Goal: Task Accomplishment & Management: Manage account settings

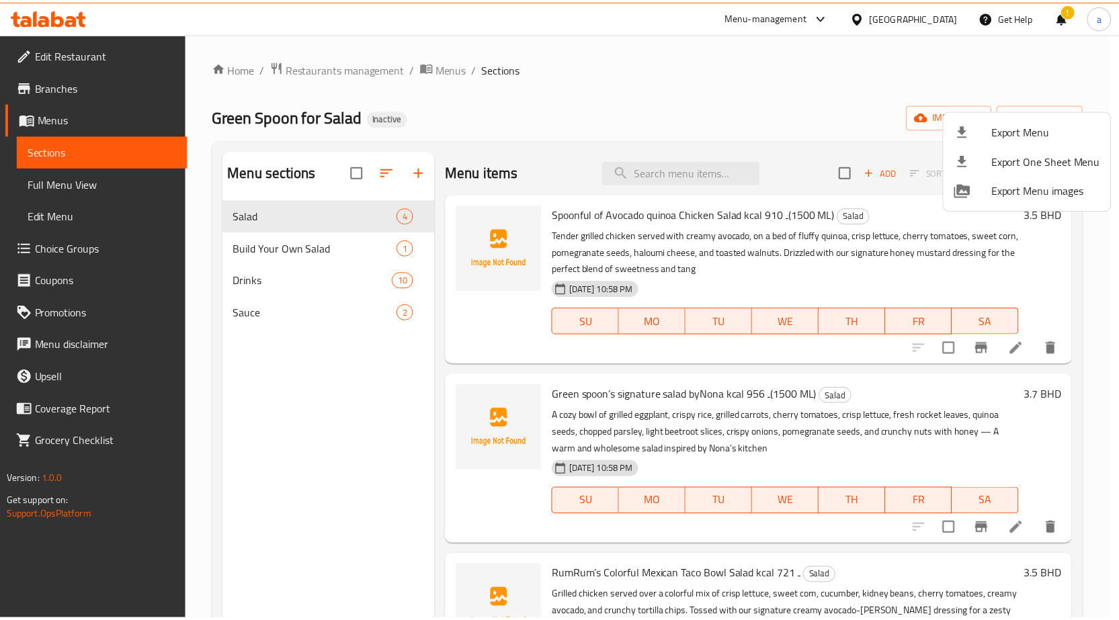
scroll to position [19, 0]
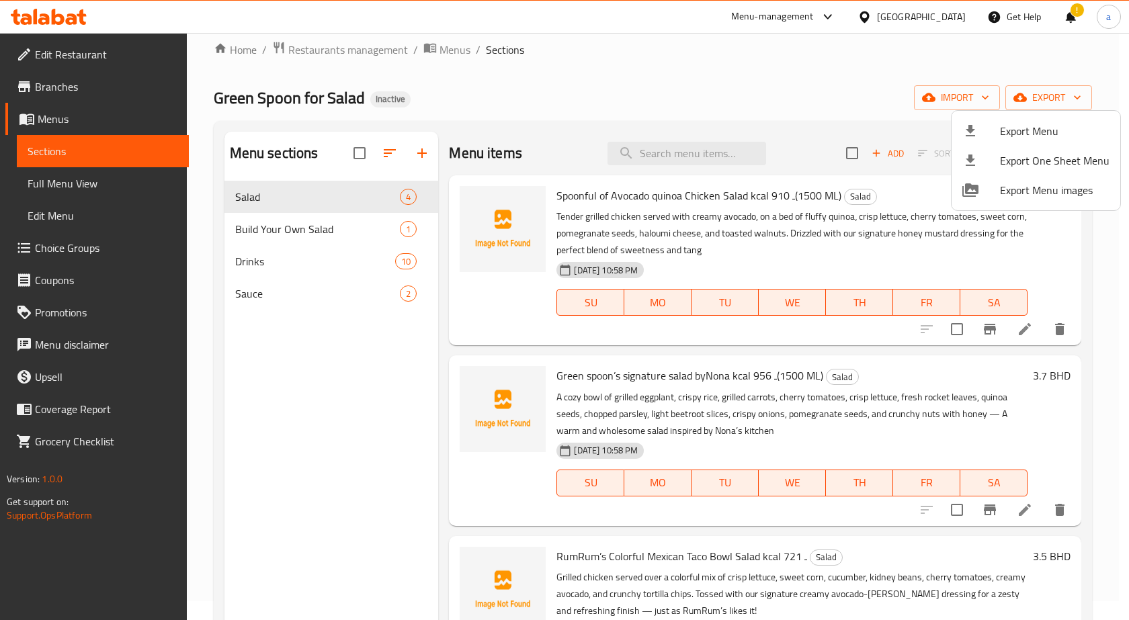
click at [62, 32] on div at bounding box center [564, 310] width 1129 height 620
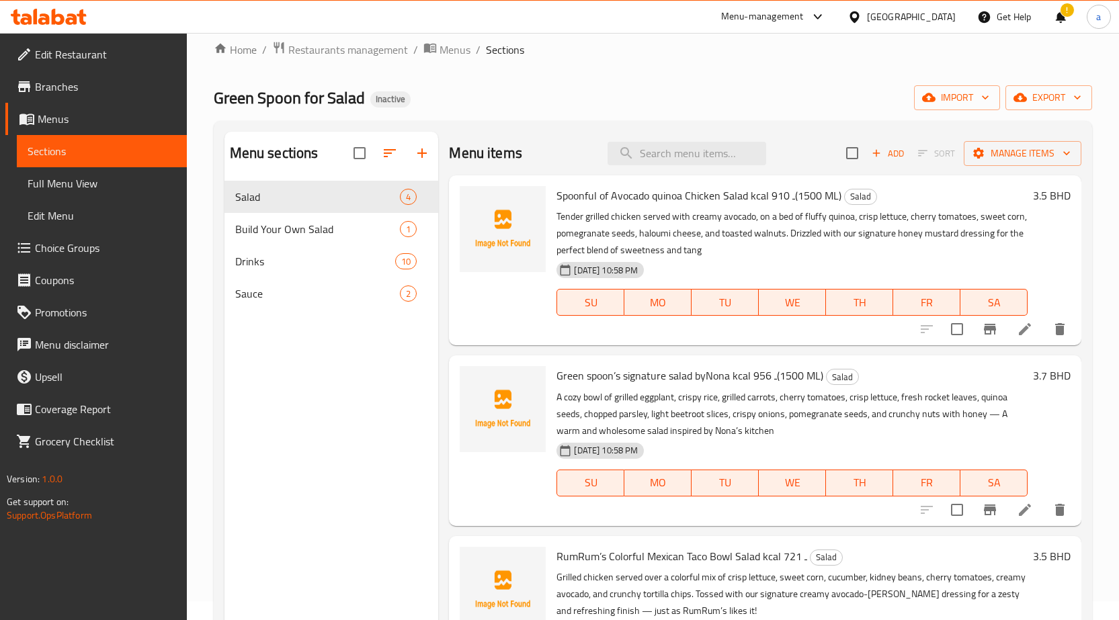
click at [67, 15] on icon at bounding box center [49, 17] width 76 height 16
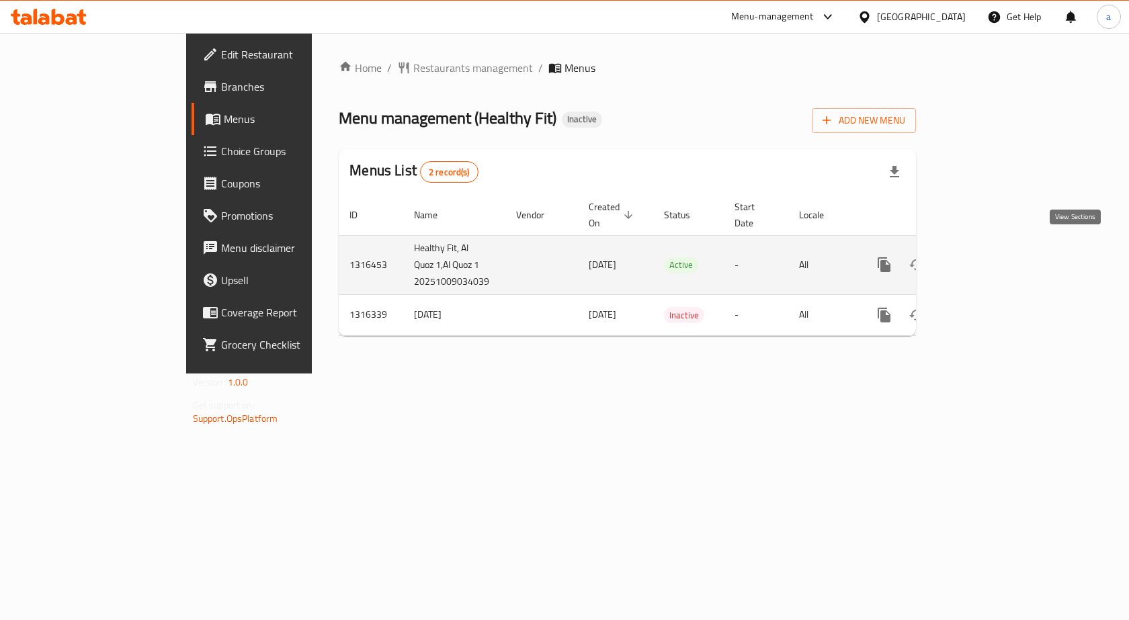
click at [989, 257] on icon "enhanced table" at bounding box center [981, 265] width 16 height 16
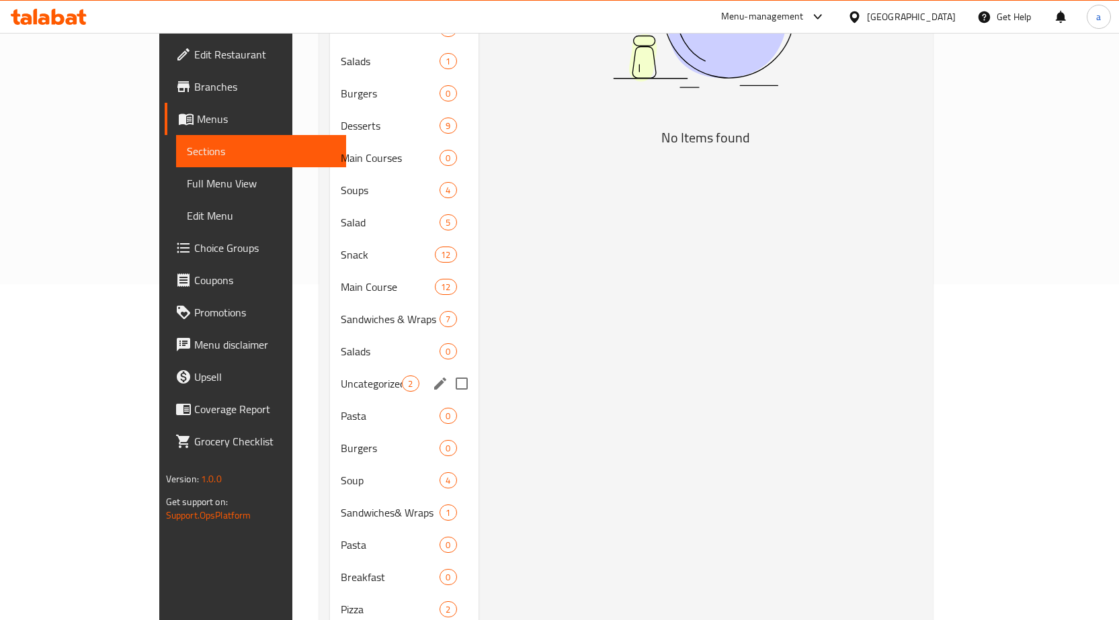
scroll to position [429, 0]
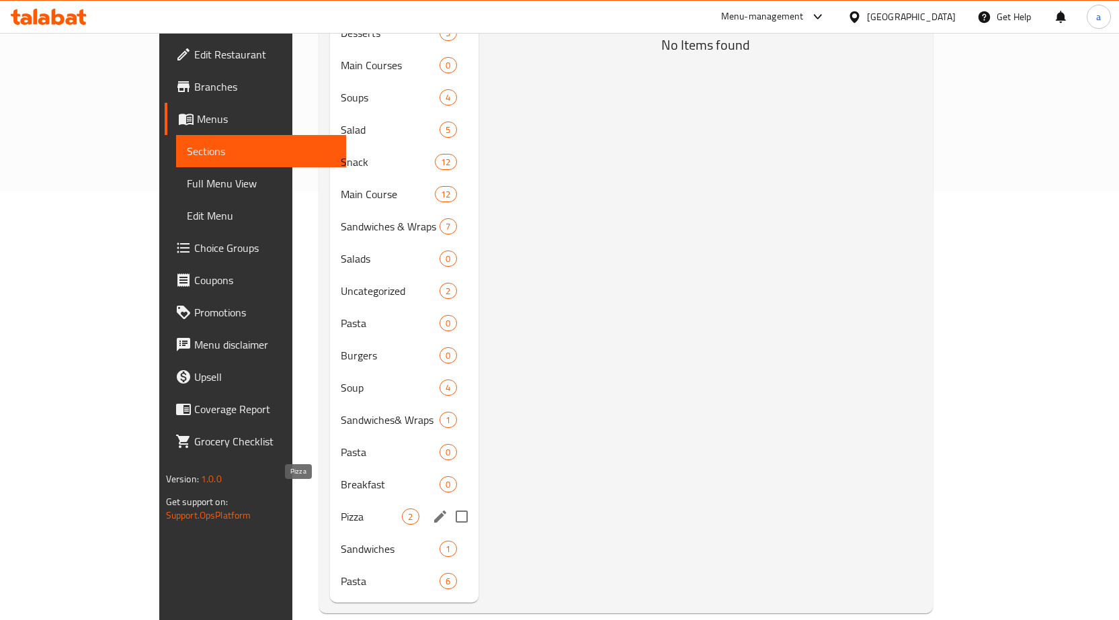
click at [341, 509] on span "Pizza" at bounding box center [371, 517] width 61 height 16
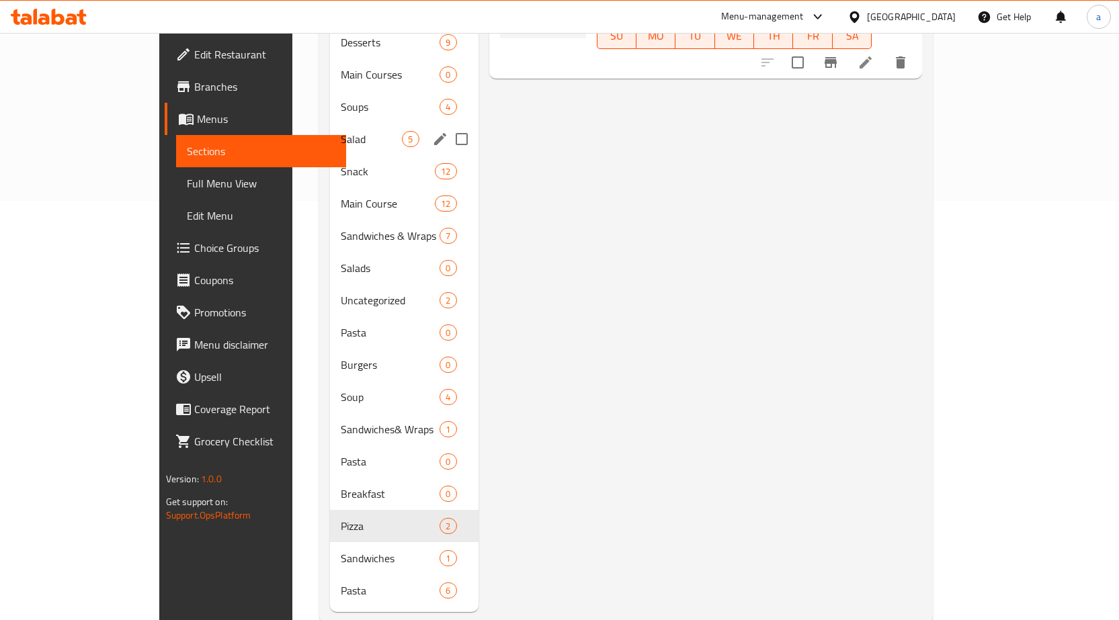
scroll to position [429, 0]
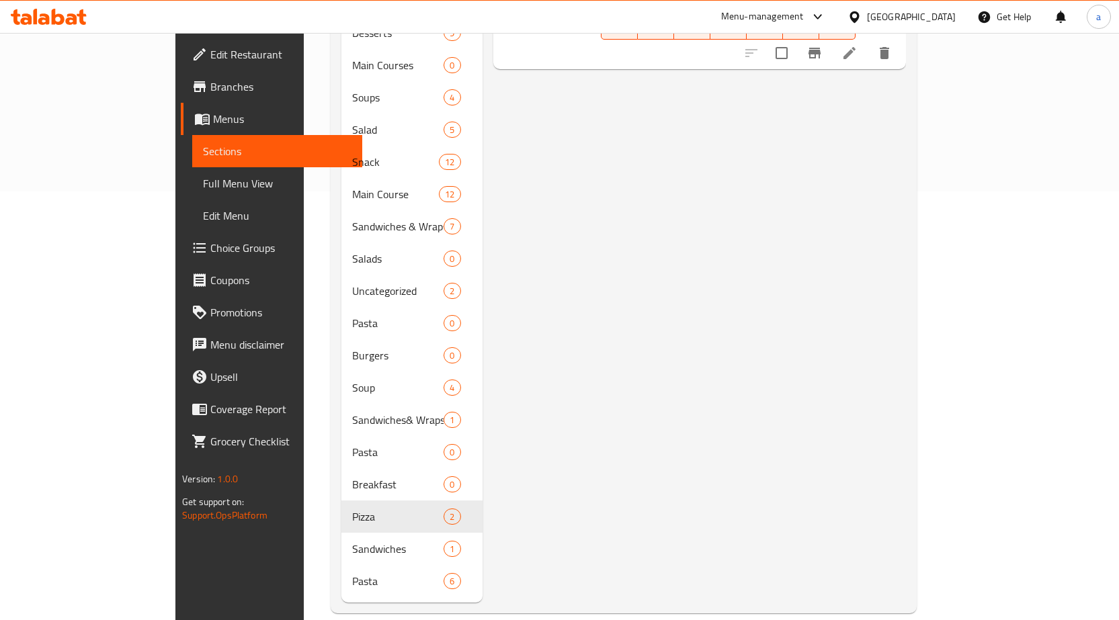
click at [575, 276] on div "Menu items Add Sort Manage items Pizza Fat 43.8 Pizza Delicious pizza, topped w…" at bounding box center [694, 162] width 423 height 881
click at [203, 150] on span "Sections" at bounding box center [277, 151] width 149 height 16
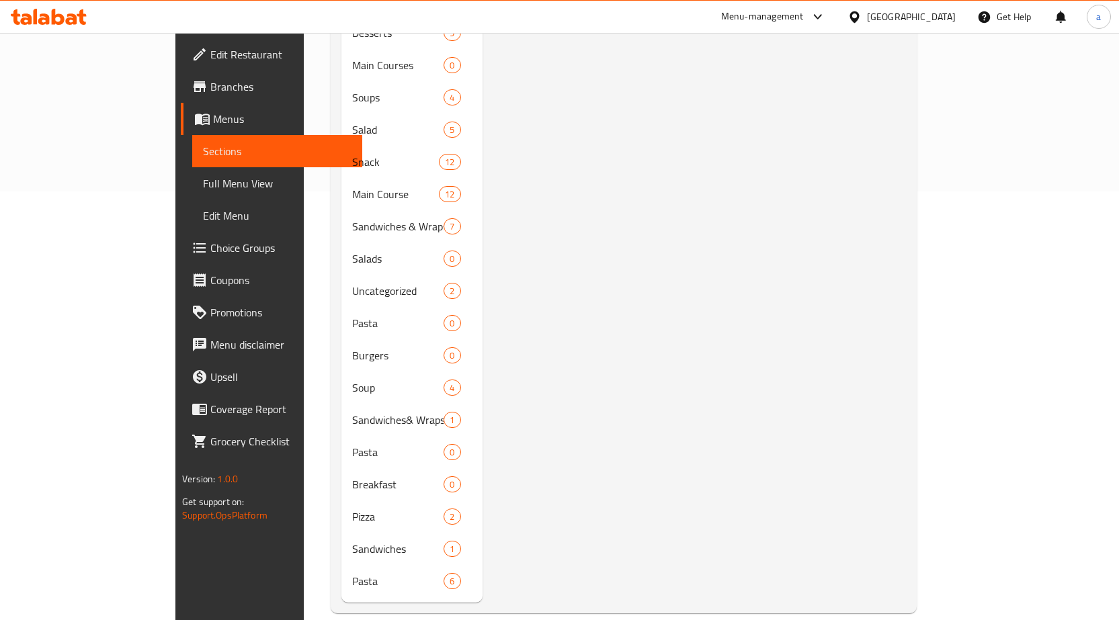
click at [213, 116] on span "Menus" at bounding box center [282, 119] width 138 height 16
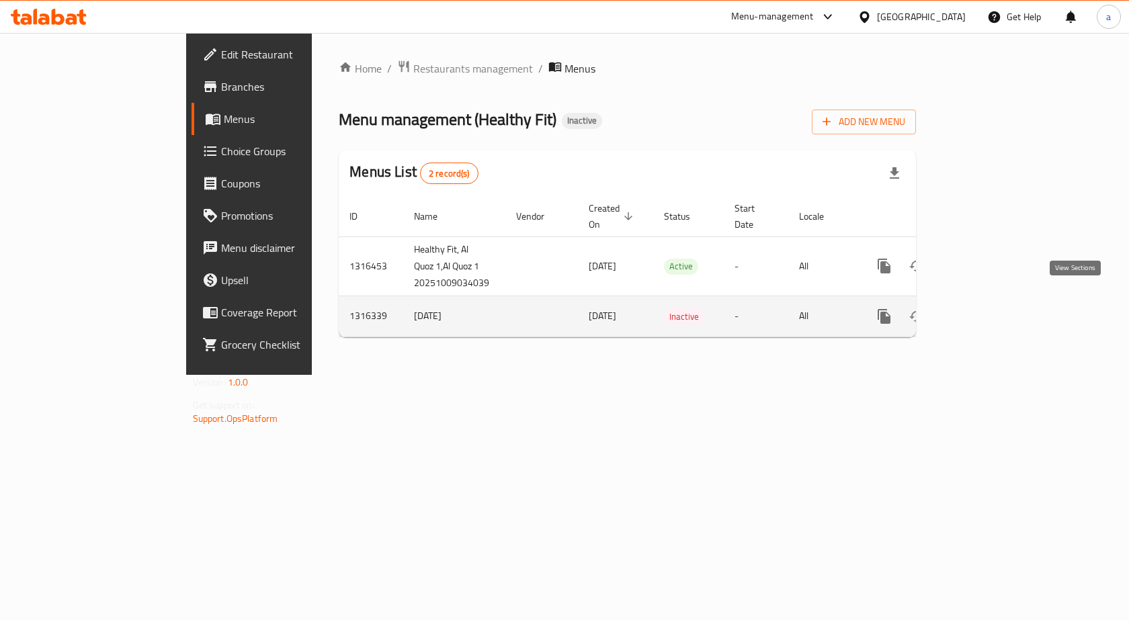
click at [989, 309] on icon "enhanced table" at bounding box center [981, 317] width 16 height 16
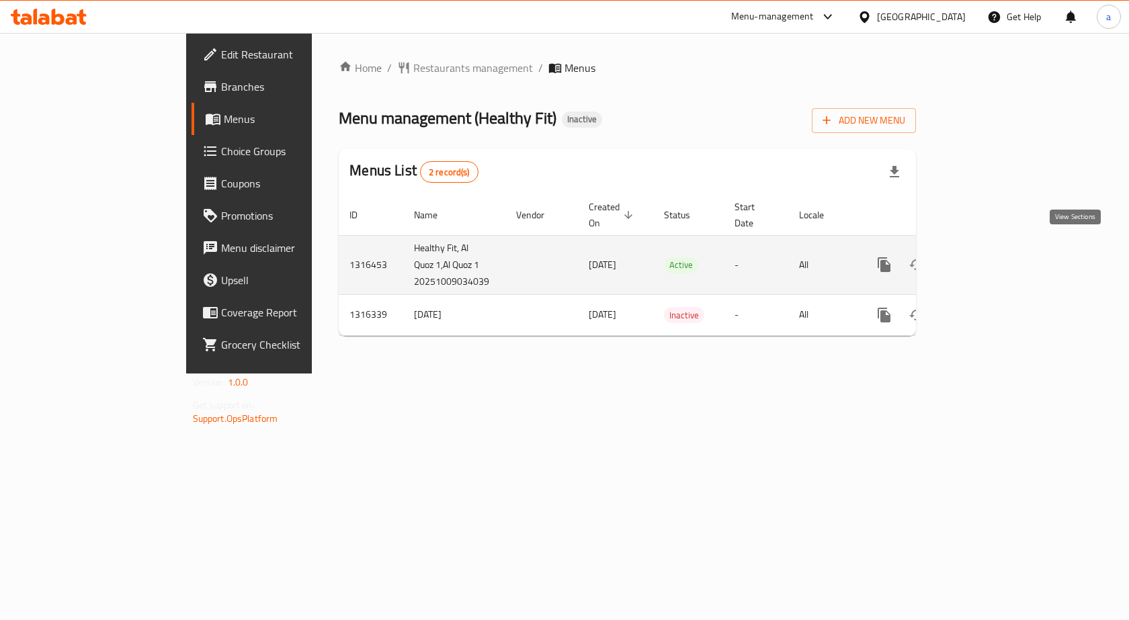
click at [989, 257] on icon "enhanced table" at bounding box center [981, 265] width 16 height 16
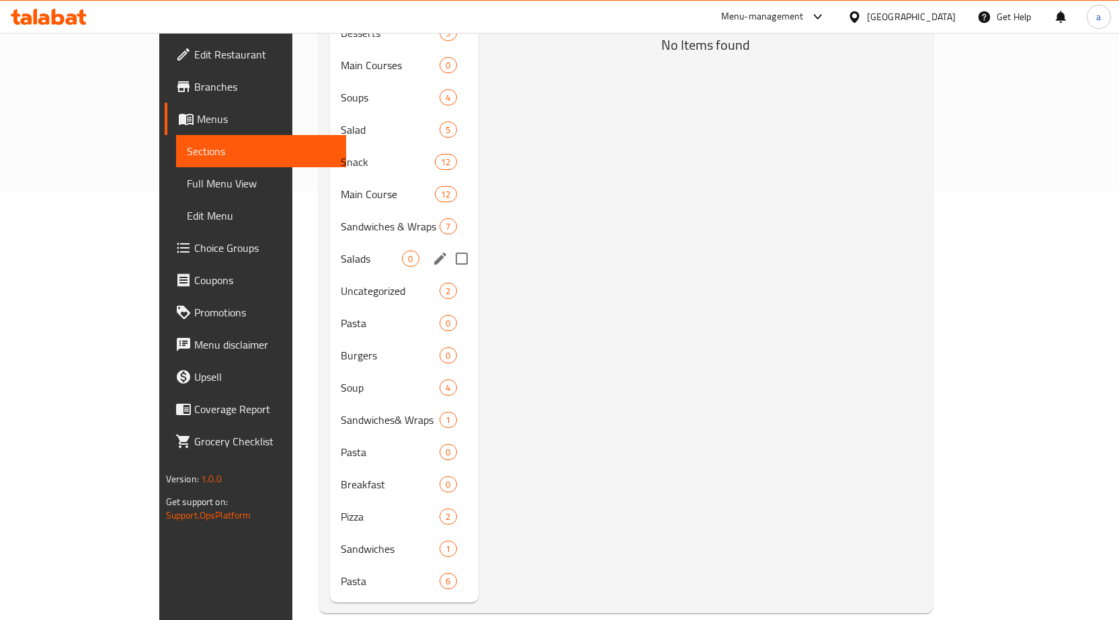
scroll to position [294, 0]
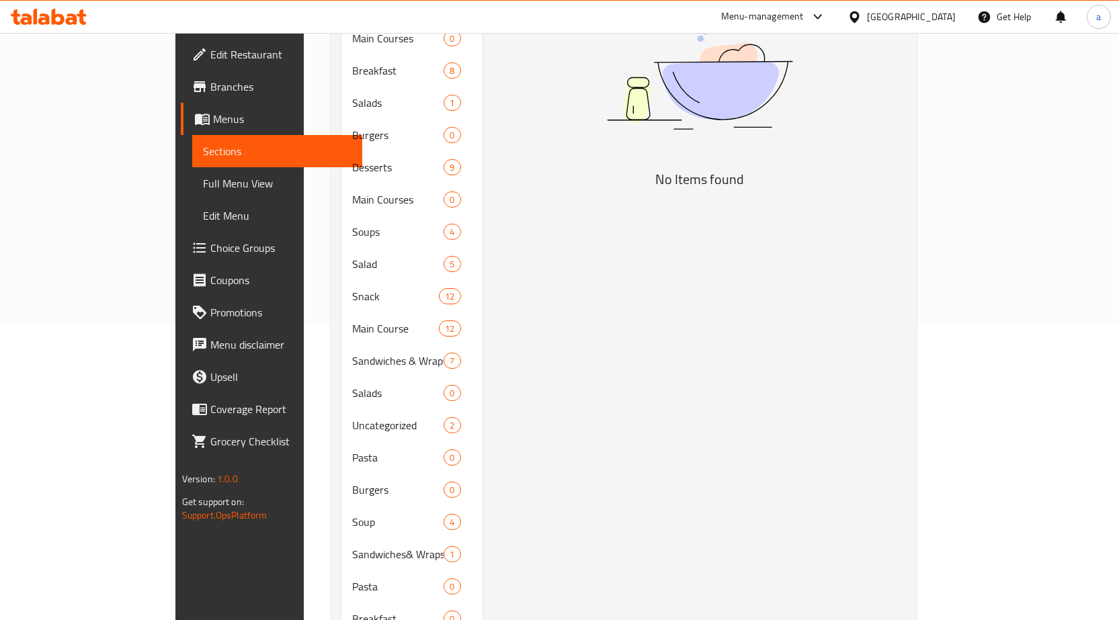
click at [213, 122] on span "Menus" at bounding box center [282, 119] width 138 height 16
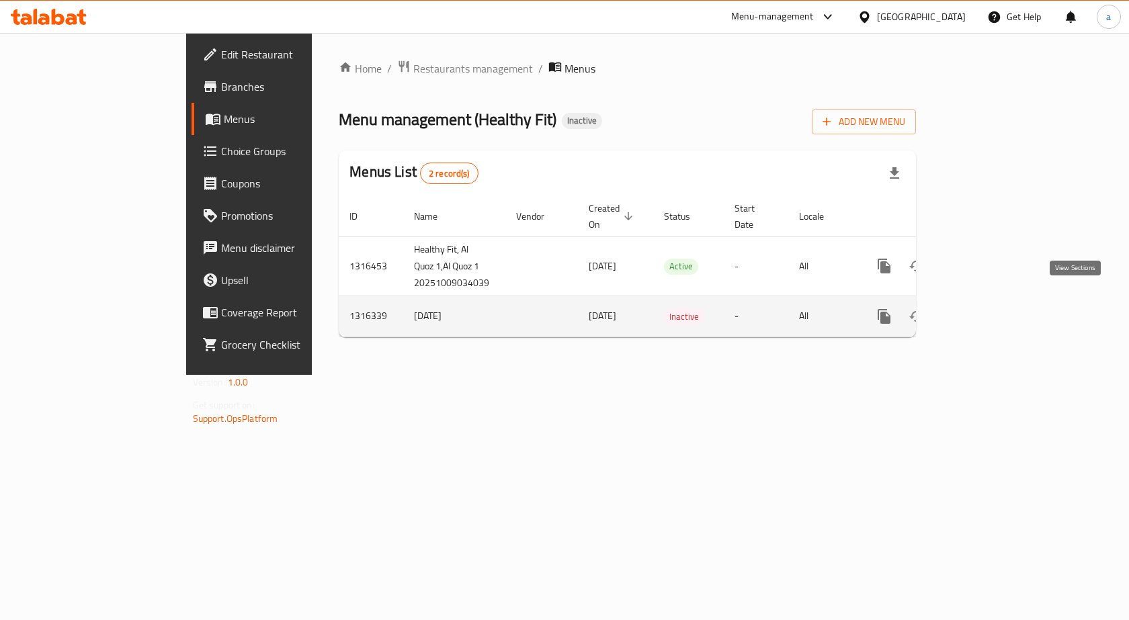
click at [989, 309] on icon "enhanced table" at bounding box center [981, 317] width 16 height 16
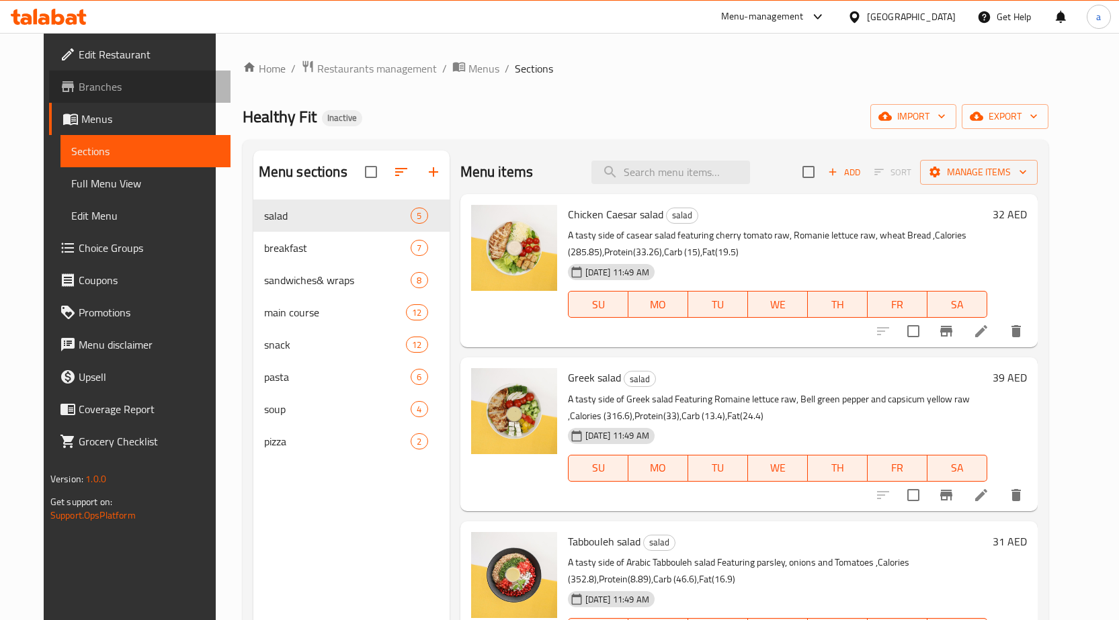
click at [99, 92] on span "Branches" at bounding box center [149, 87] width 141 height 16
